Goal: Task Accomplishment & Management: Use online tool/utility

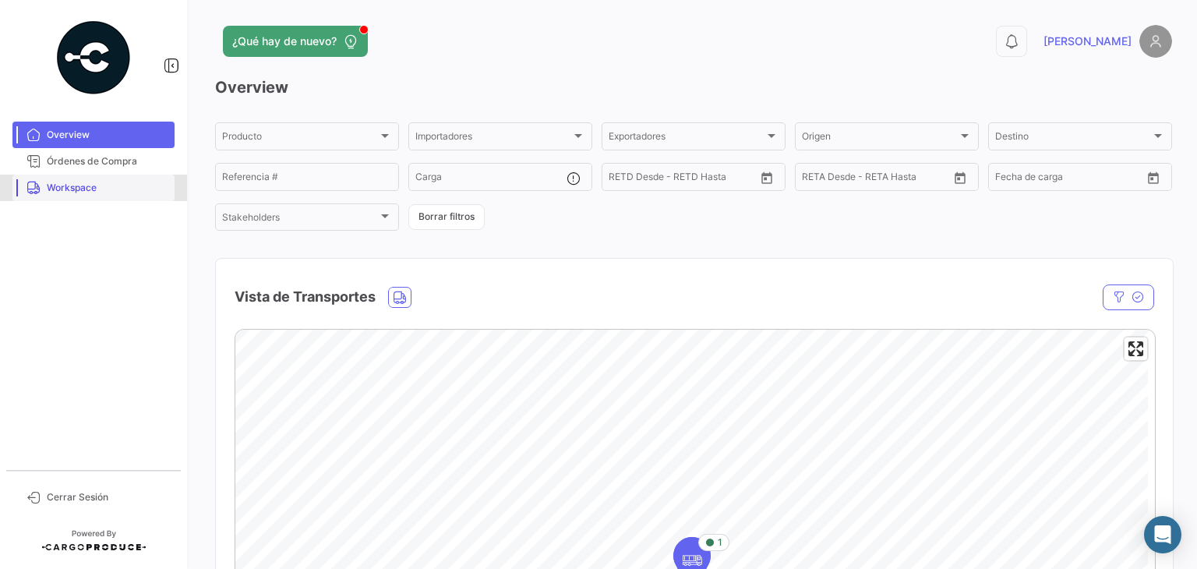
click at [52, 190] on span "Workspace" at bounding box center [108, 188] width 122 height 14
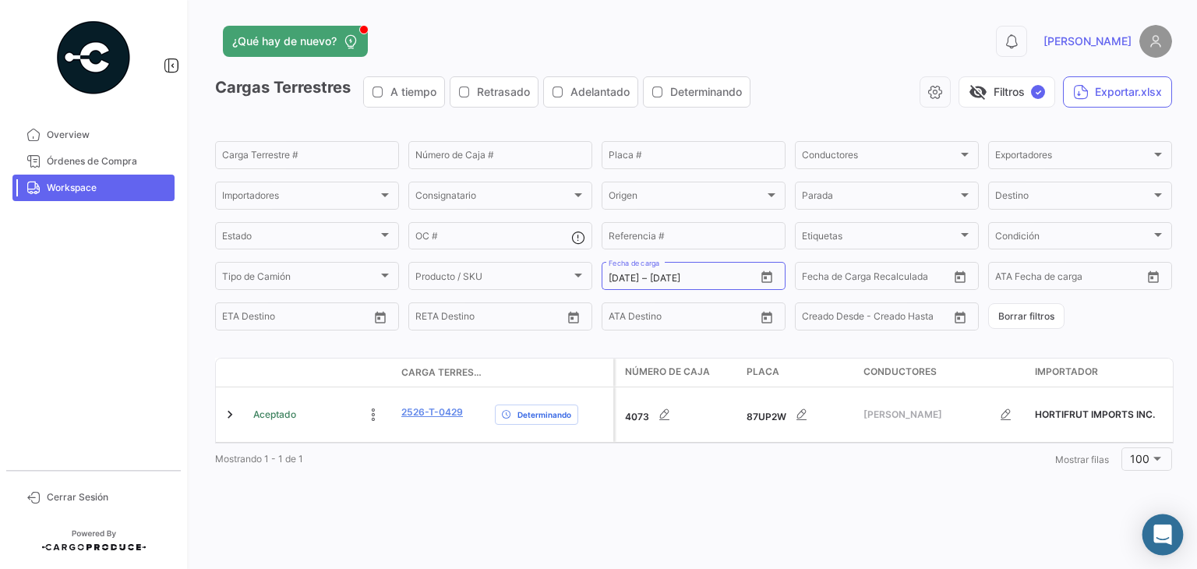
click at [1152, 537] on div "Abrir Intercom Messenger" at bounding box center [1162, 534] width 41 height 41
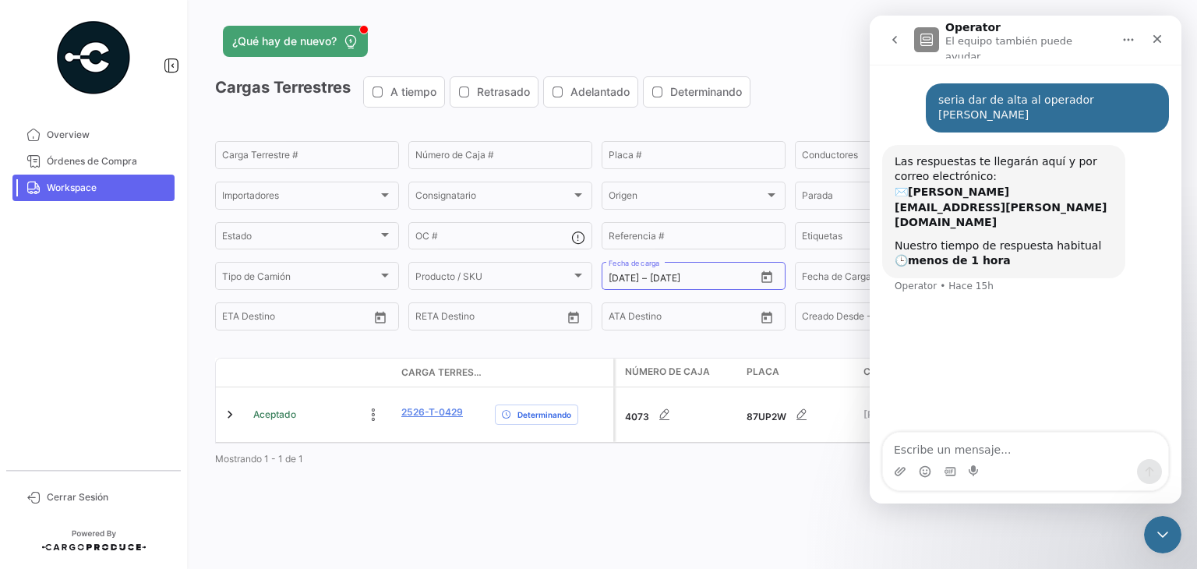
drag, startPoint x: 939, startPoint y: 110, endPoint x: 1095, endPoint y: 111, distance: 156.6
click at [1095, 111] on div "seria dar de alta al operador [PERSON_NAME]" at bounding box center [1047, 108] width 218 height 30
copy div "[PERSON_NAME]"
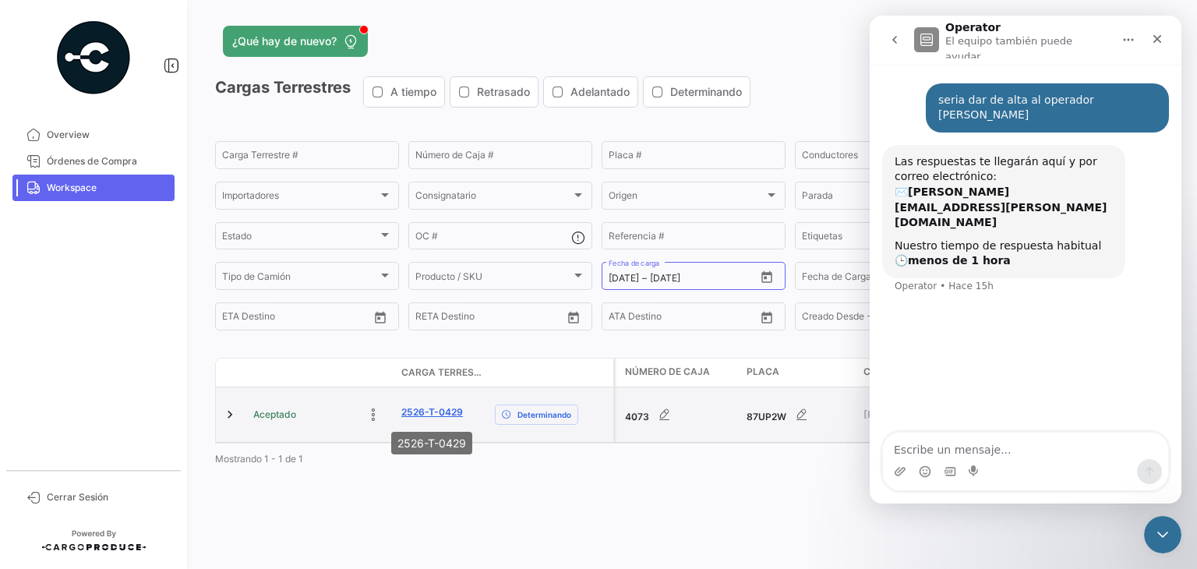
click at [420, 410] on link "2526-T-0429" at bounding box center [432, 412] width 62 height 14
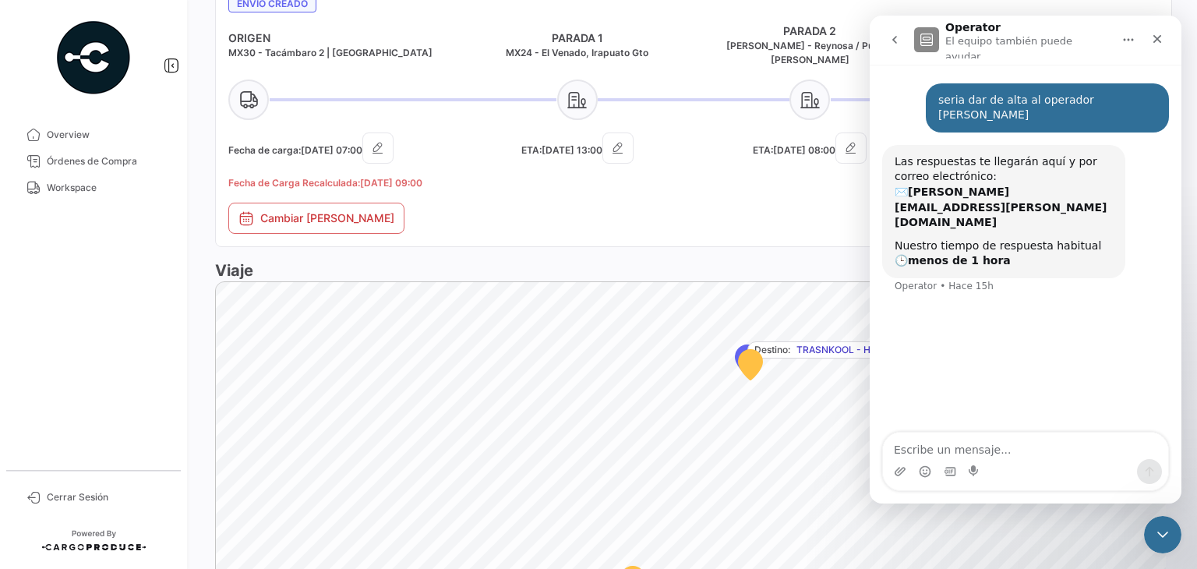
scroll to position [1005, 0]
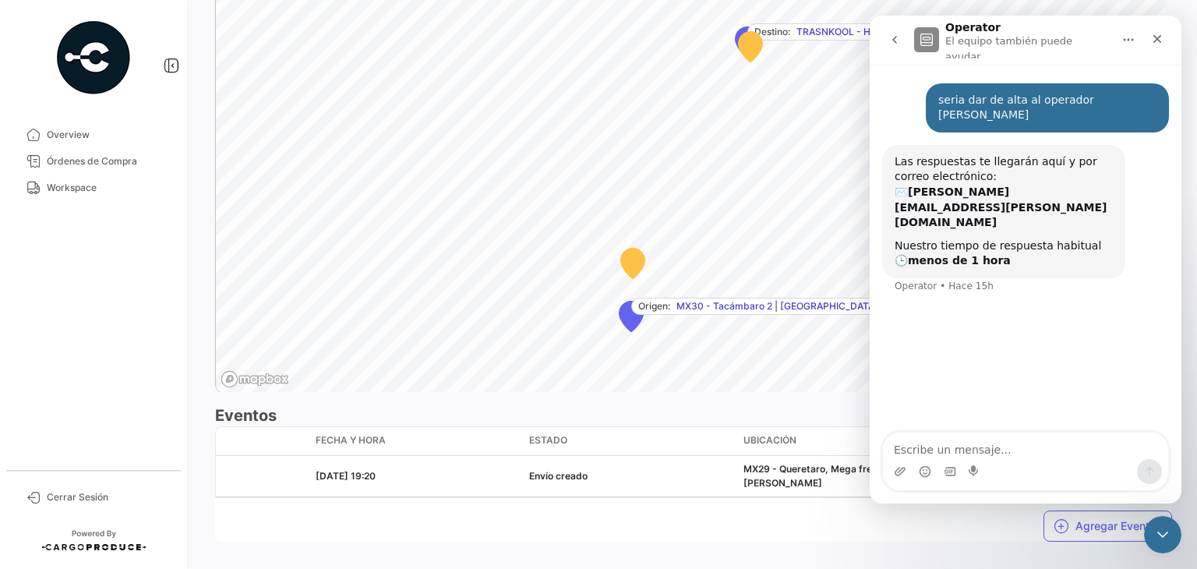
click at [757, 498] on div "Agregar Eventos" at bounding box center [693, 520] width 957 height 44
click at [901, 44] on button "go back" at bounding box center [895, 40] width 30 height 30
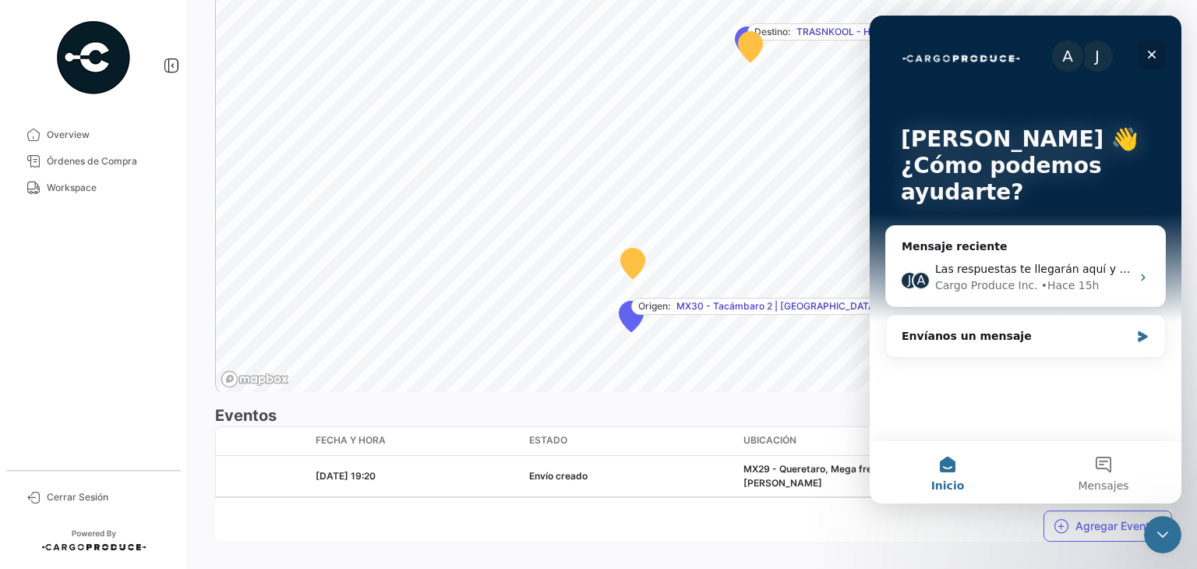
click at [1148, 53] on icon "Cerrar" at bounding box center [1151, 54] width 12 height 12
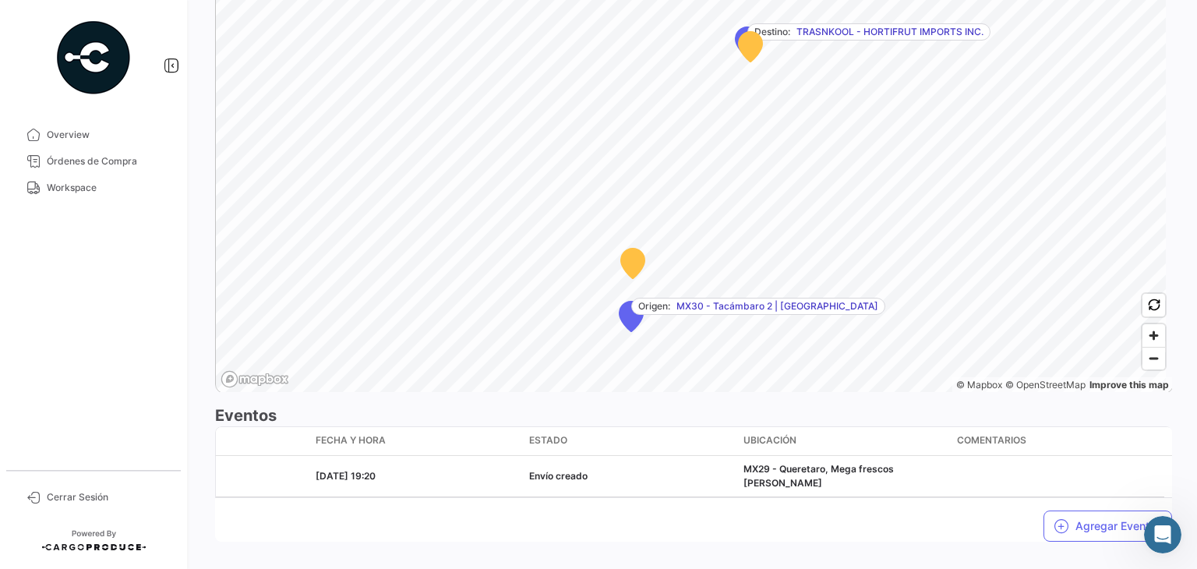
scroll to position [0, 0]
click at [1062, 510] on button "Agregar Eventos" at bounding box center [1107, 525] width 129 height 31
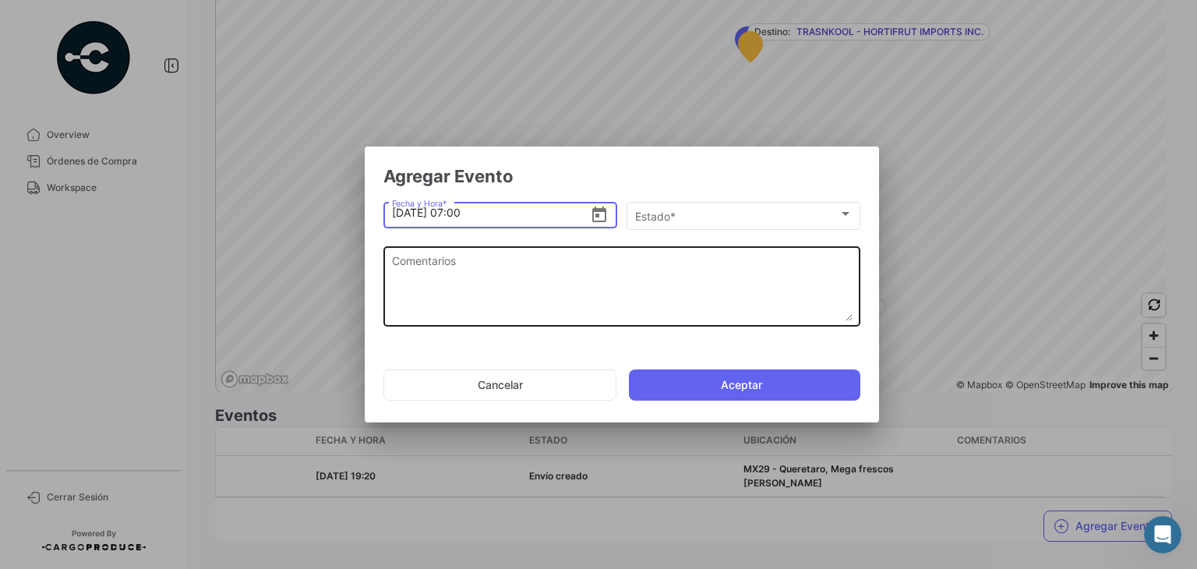
type input "[DATE] 07:00"
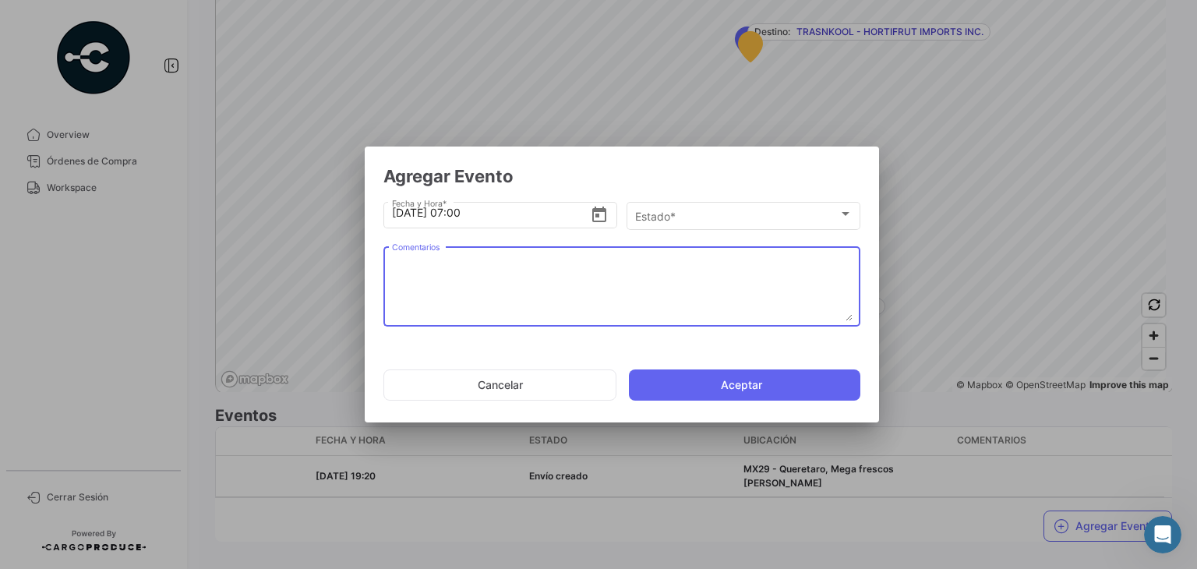
click at [489, 273] on textarea "Comentarios" at bounding box center [622, 286] width 460 height 69
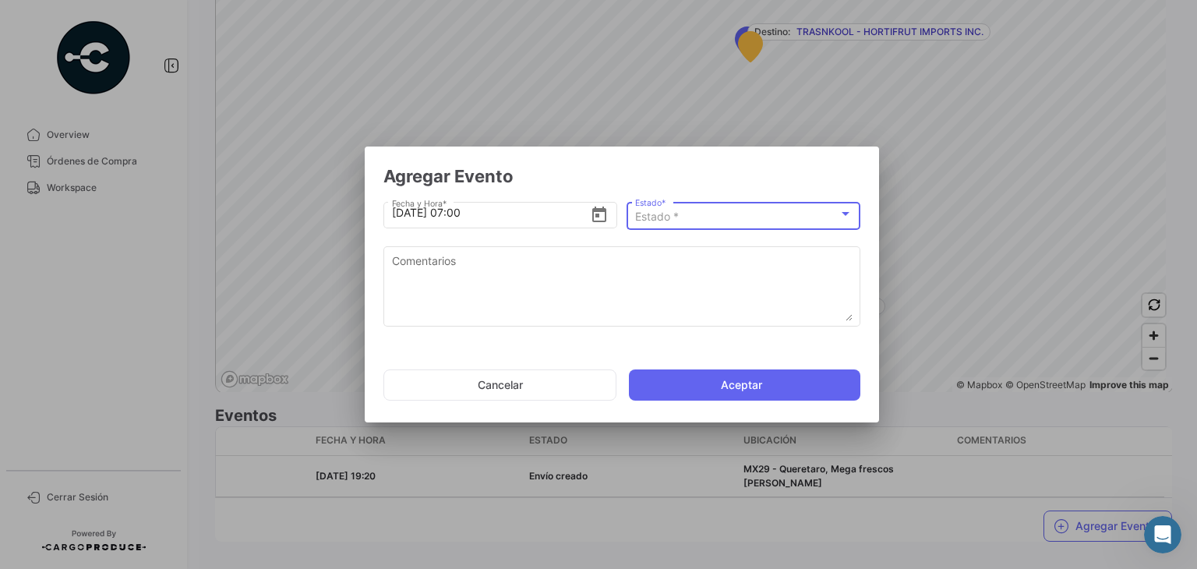
click at [661, 212] on span "Estado *" at bounding box center [657, 216] width 44 height 13
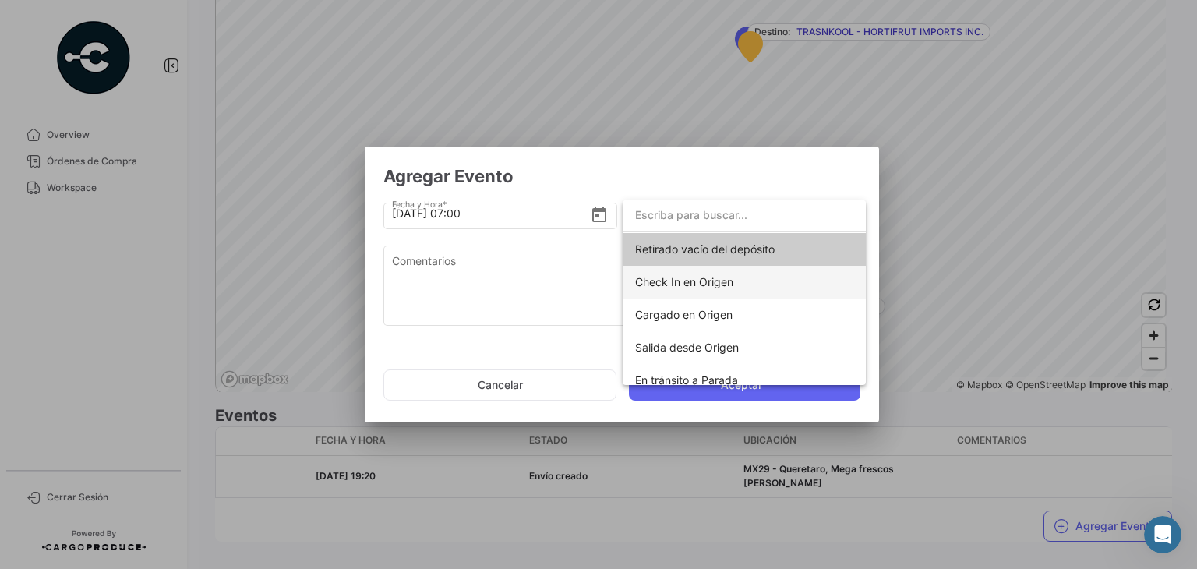
click at [671, 278] on span "Check In en Origen" at bounding box center [684, 281] width 98 height 13
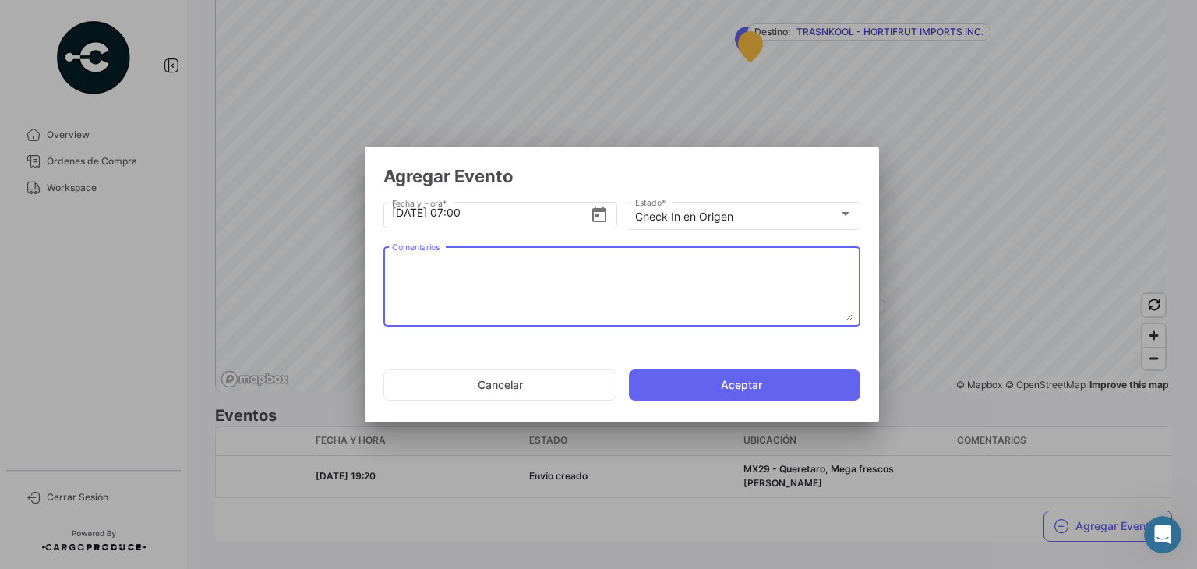
click at [455, 306] on textarea "Comentarios" at bounding box center [622, 286] width 460 height 69
paste textarea "Hora en la que la unidad llega al cooler de carga"
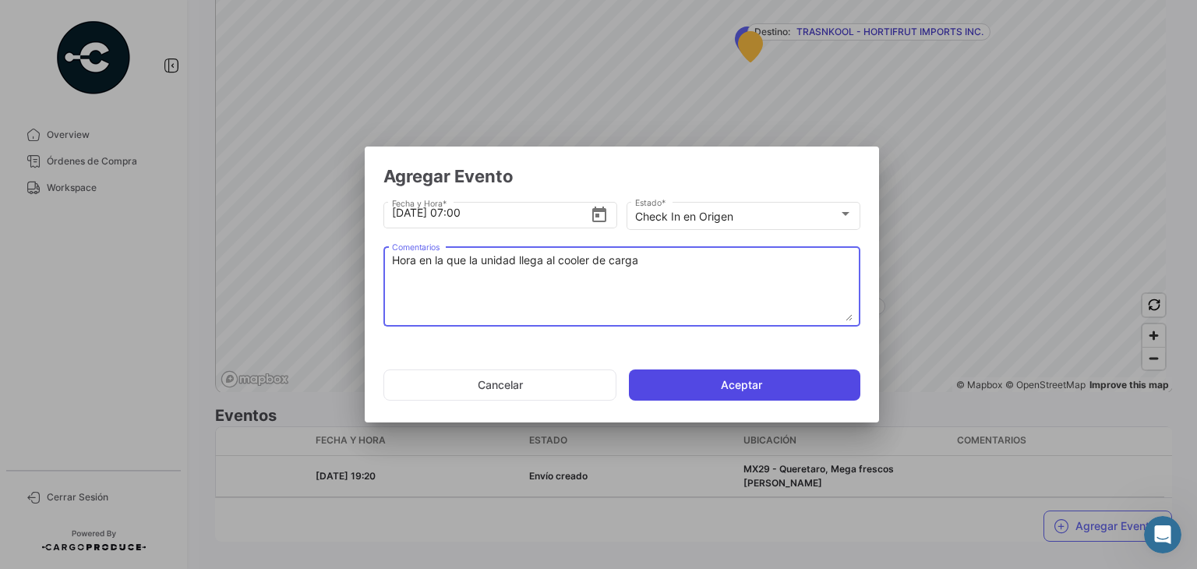
type textarea "Hora en la que la unidad llega al cooler de carga"
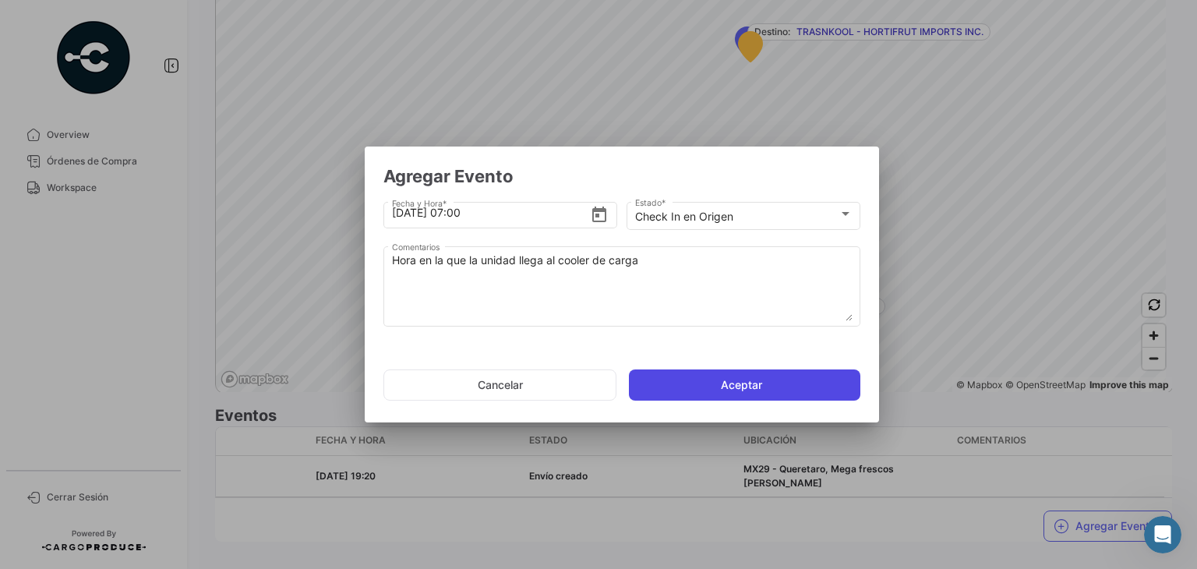
click at [680, 384] on button "Aceptar" at bounding box center [744, 384] width 231 height 31
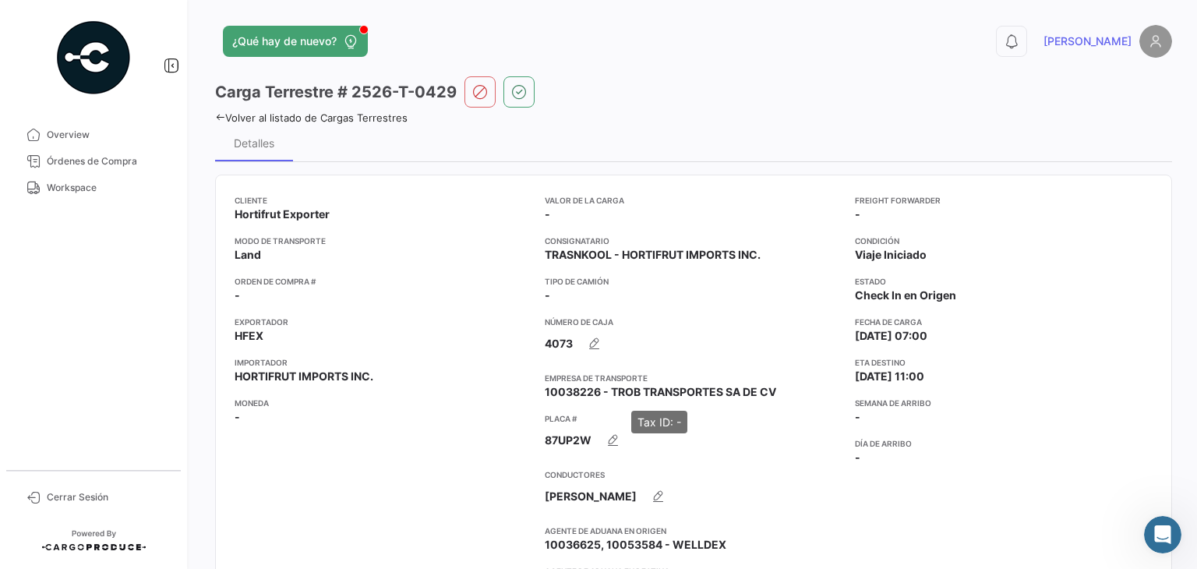
click at [680, 384] on span "10038226 - TROB TRANSPORTES SA DE CV" at bounding box center [660, 392] width 231 height 16
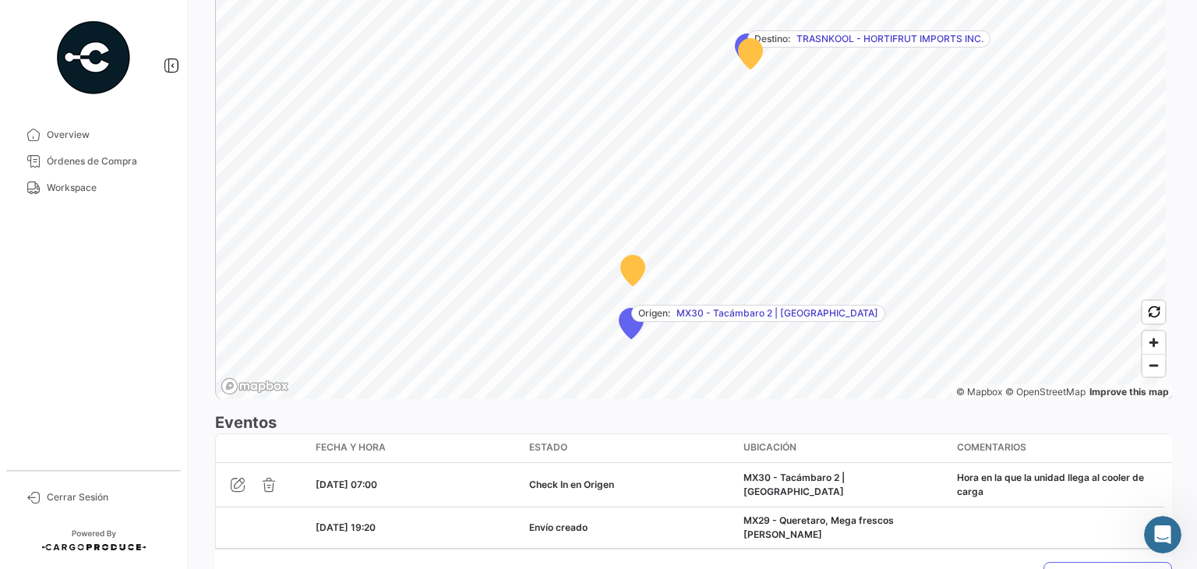
scroll to position [1044, 0]
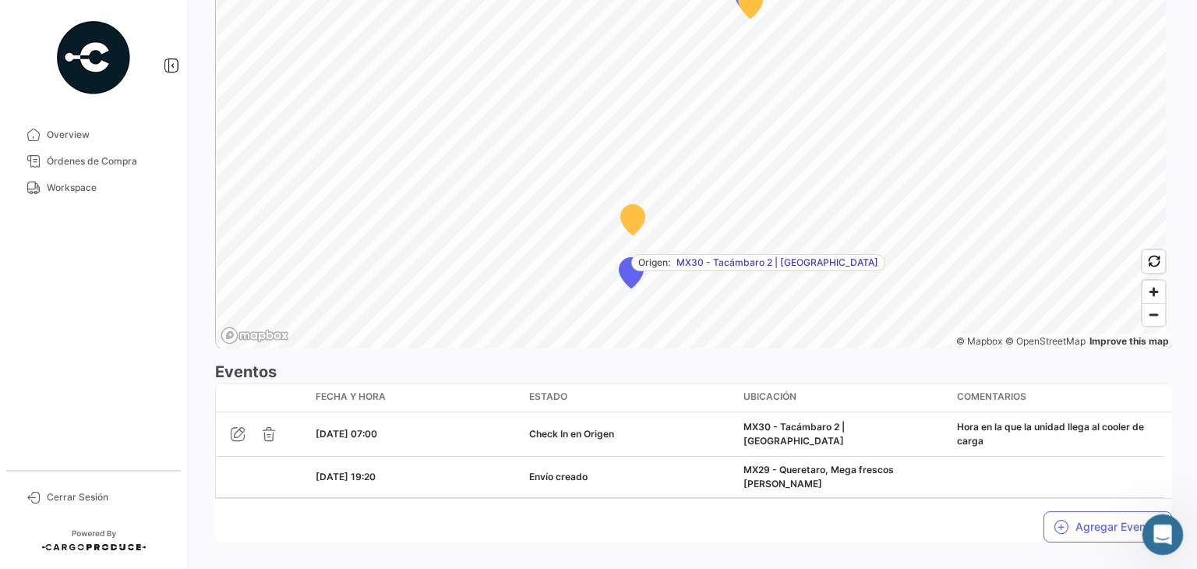
click at [1148, 527] on div "Abrir Intercom Messenger" at bounding box center [1159, 531] width 51 height 51
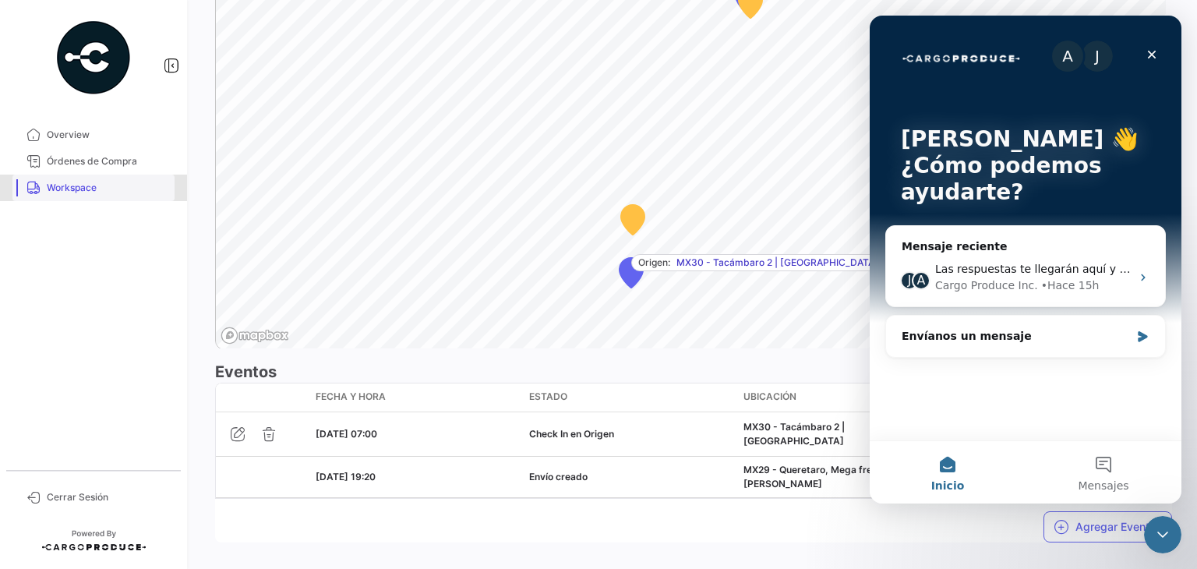
click at [84, 179] on link "Workspace" at bounding box center [93, 188] width 162 height 26
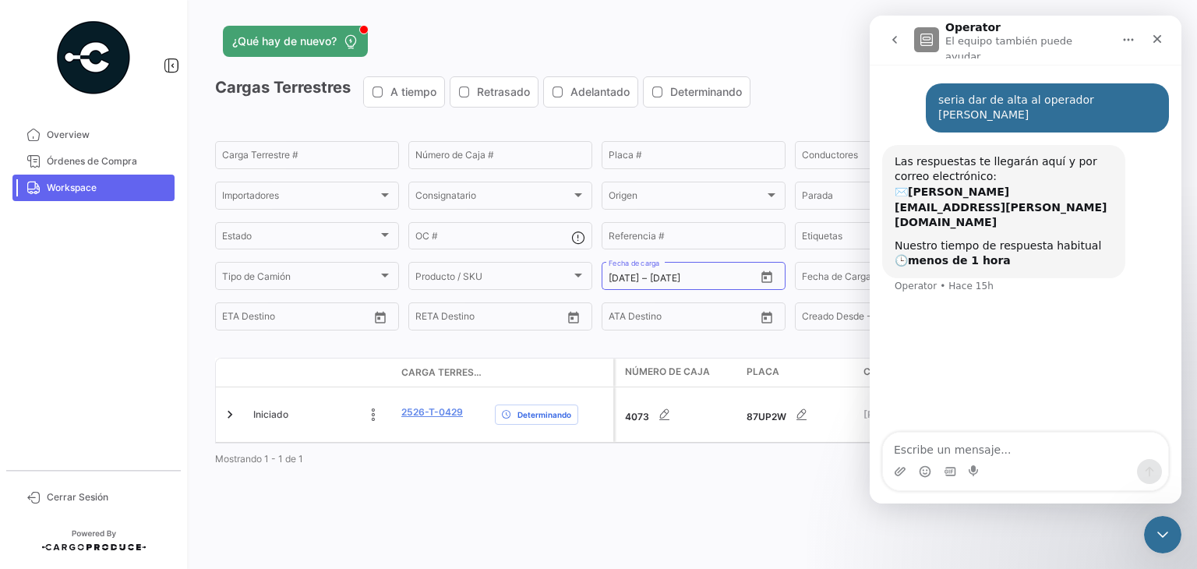
drag, startPoint x: 938, startPoint y: 108, endPoint x: 1100, endPoint y: 110, distance: 162.1
click at [1100, 110] on div "seria dar de alta al operador [PERSON_NAME]" at bounding box center [1047, 108] width 218 height 30
copy div "[PERSON_NAME]"
click at [1156, 33] on icon "Cerrar" at bounding box center [1157, 39] width 12 height 12
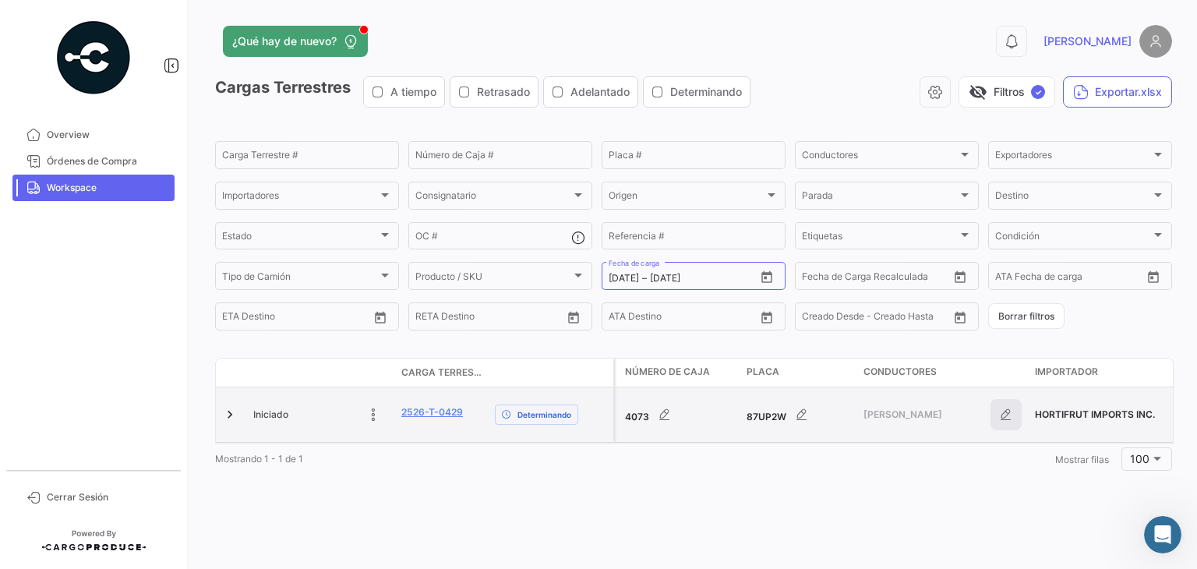
click at [1003, 419] on icon "button" at bounding box center [1006, 415] width 16 height 16
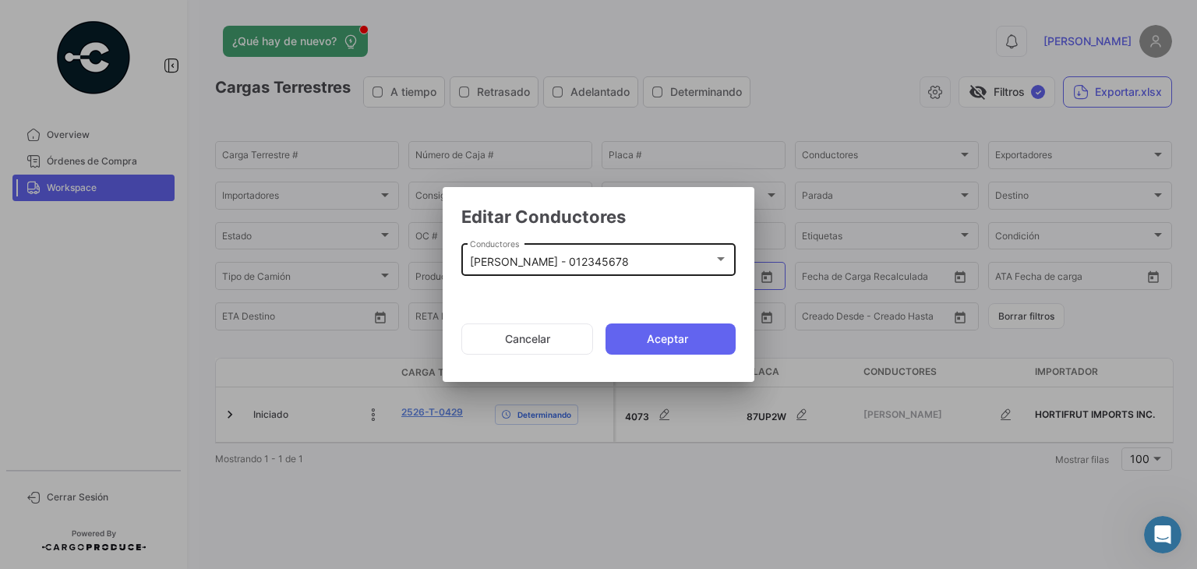
click at [654, 270] on div "[PERSON_NAME] - 012345678 Conductores" at bounding box center [599, 258] width 258 height 36
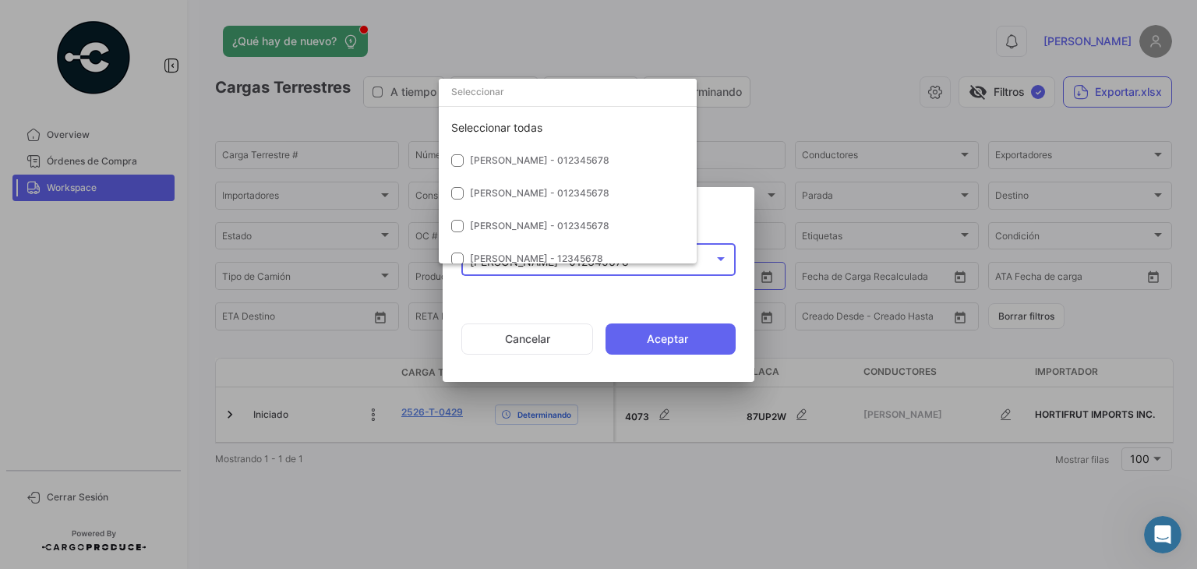
scroll to position [3493, 0]
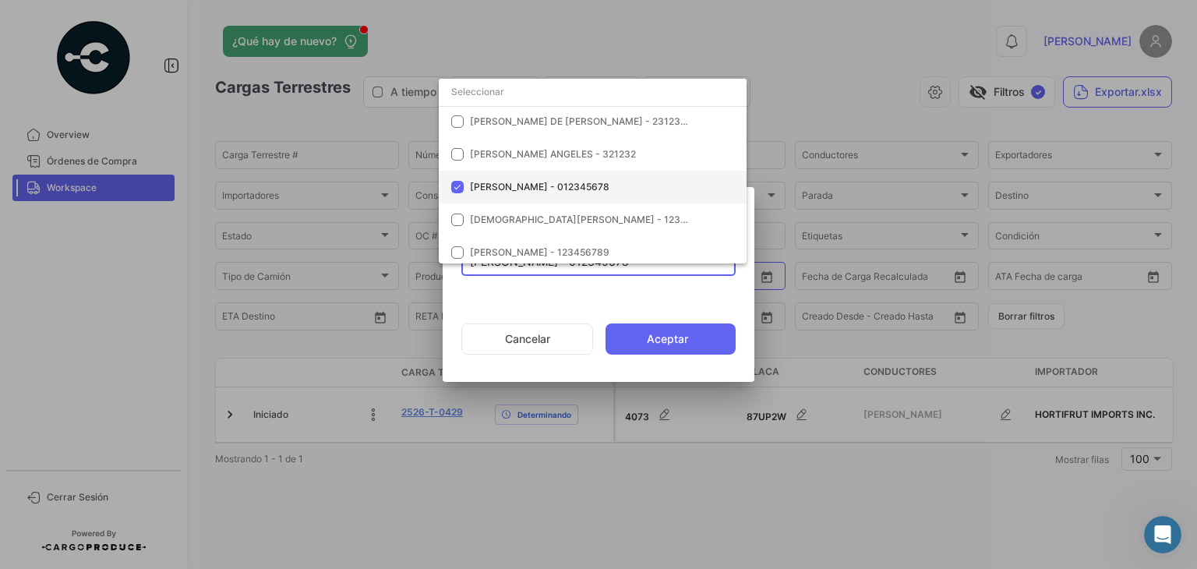
click at [480, 185] on span "[PERSON_NAME] - 012345678" at bounding box center [539, 187] width 139 height 12
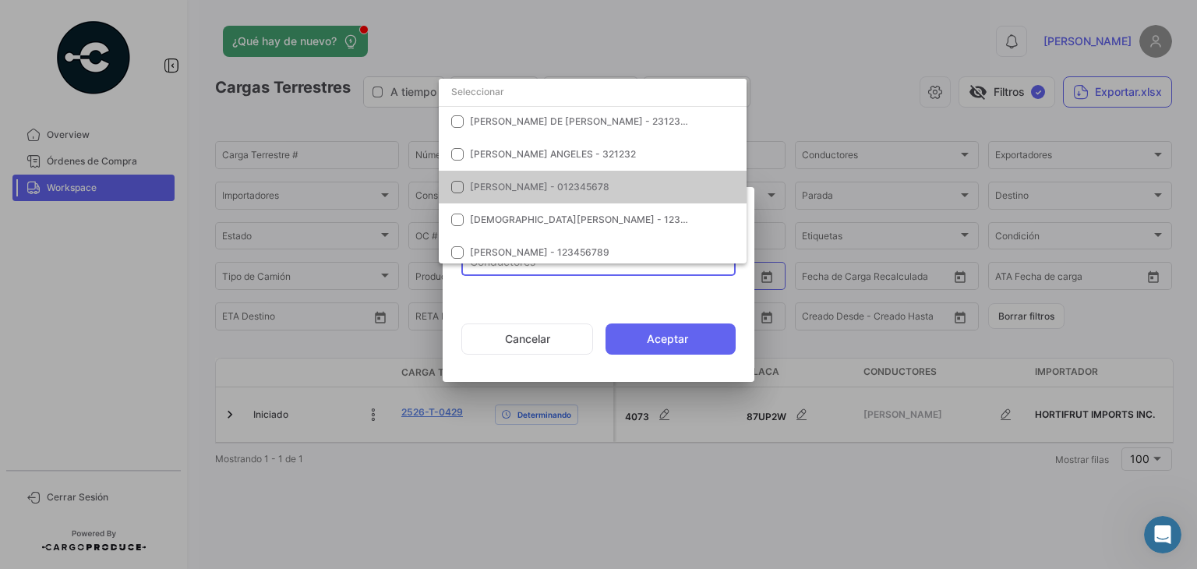
click at [651, 344] on div at bounding box center [598, 284] width 1197 height 569
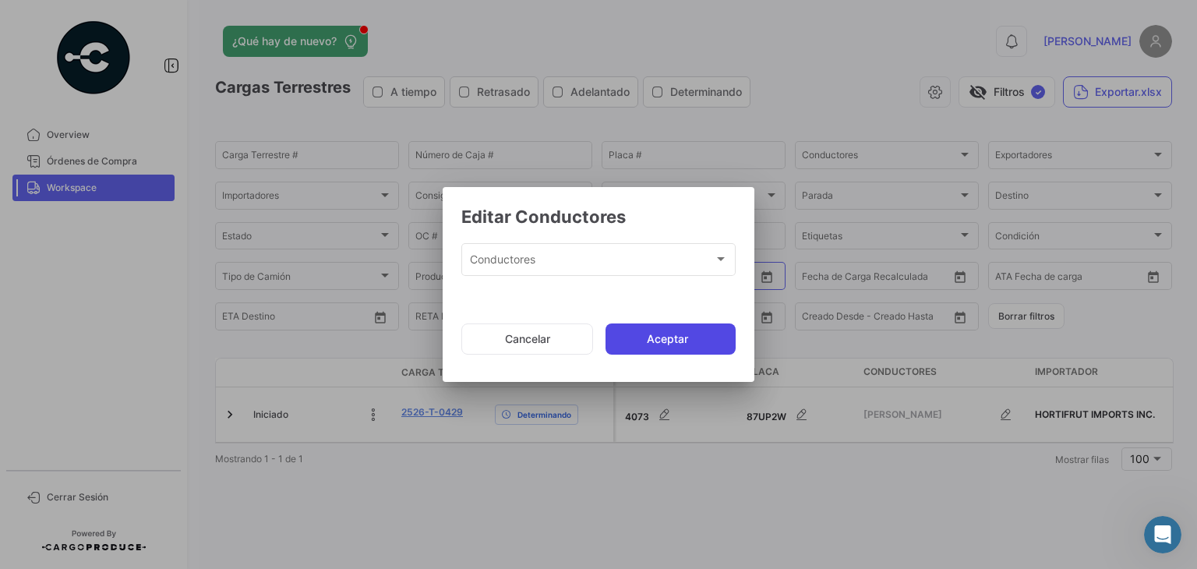
click at [658, 344] on button "Aceptar" at bounding box center [670, 338] width 130 height 31
